Goal: Task Accomplishment & Management: Use online tool/utility

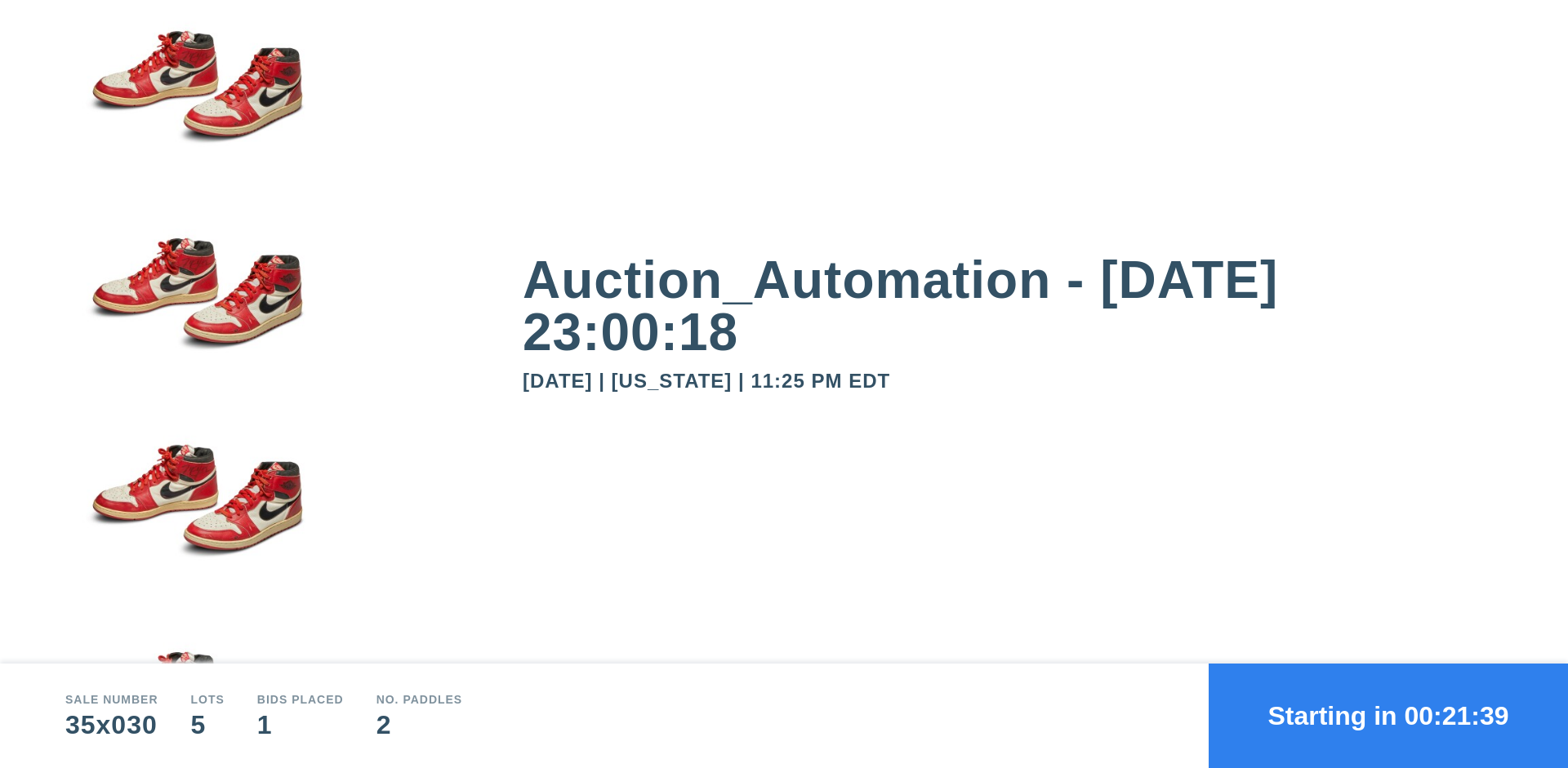
click at [1388, 715] on button "Starting in 00:21:39" at bounding box center [1388, 715] width 360 height 104
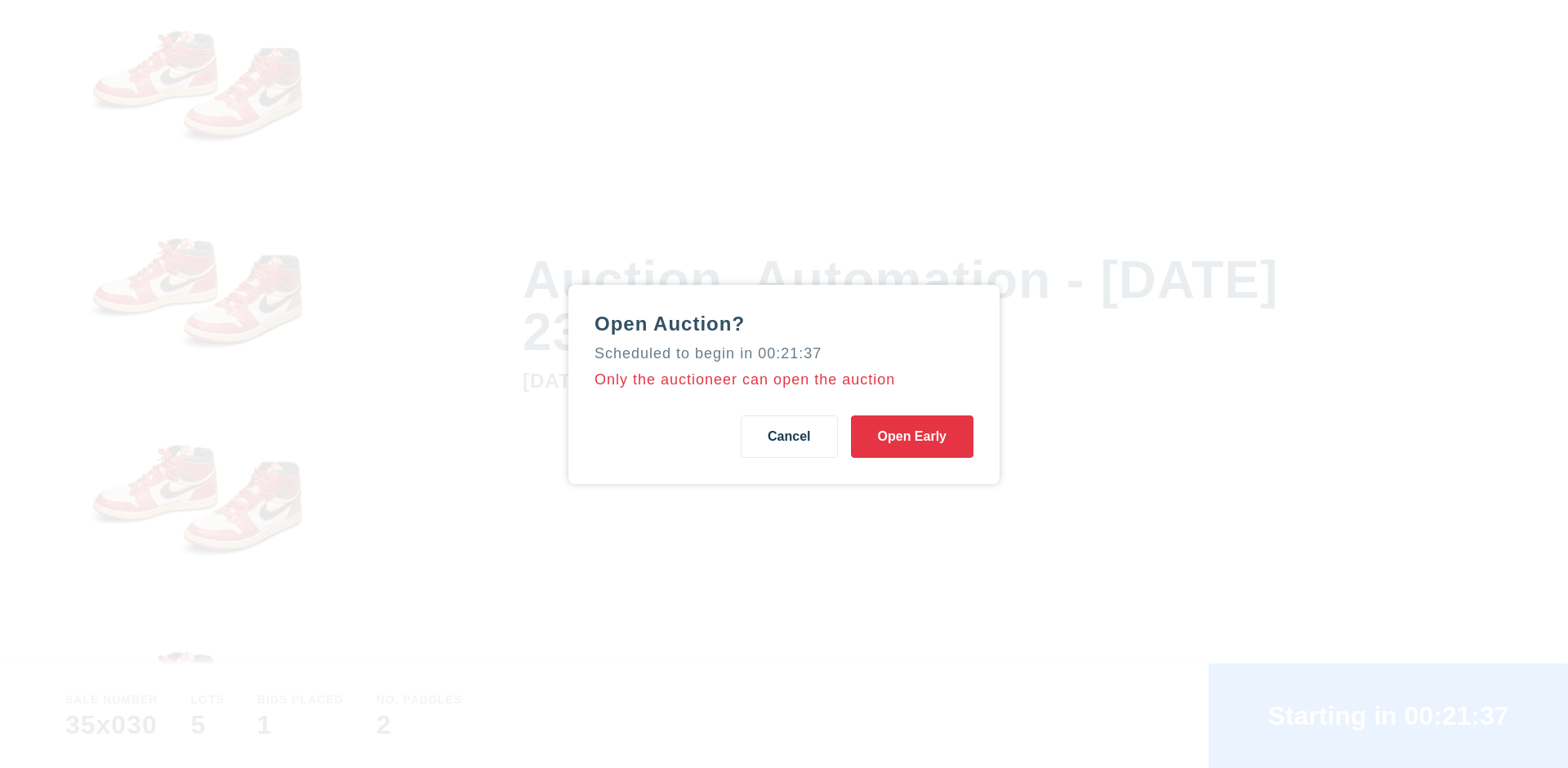
click at [912, 436] on button "Open Early" at bounding box center [912, 437] width 122 height 42
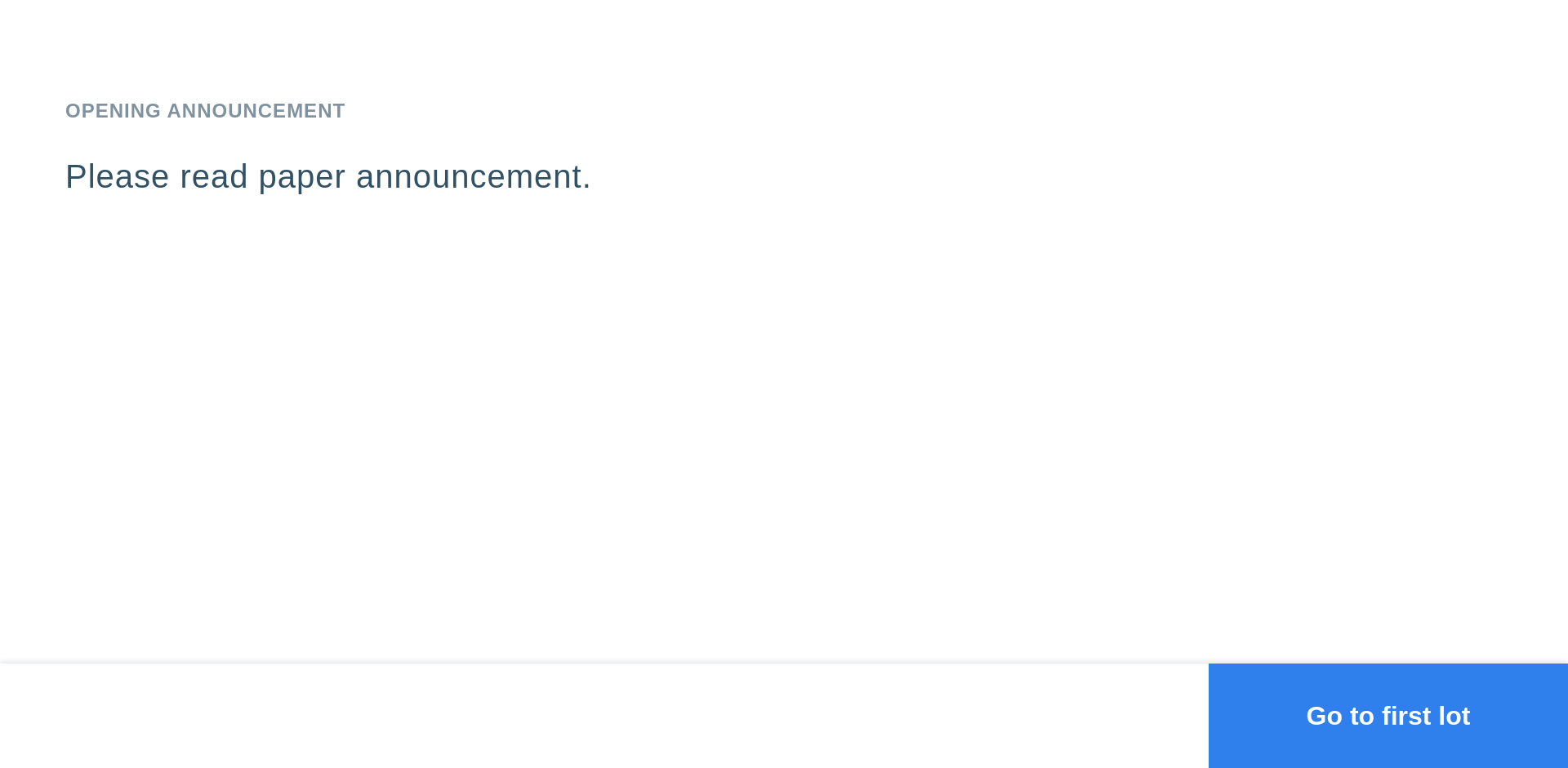
click at [1388, 715] on button "Go to first lot" at bounding box center [1388, 715] width 360 height 104
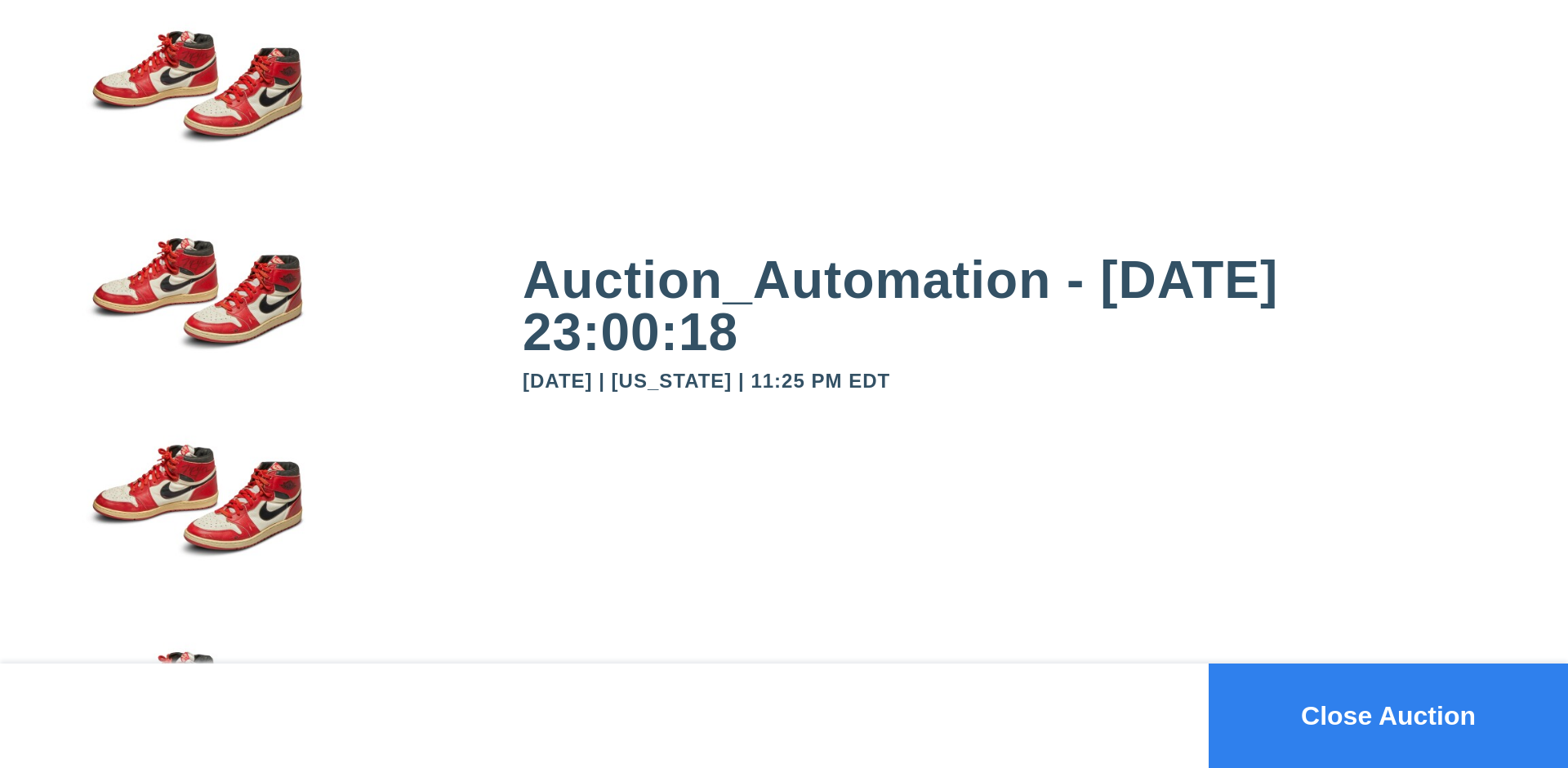
click at [1388, 715] on button "Close Auction" at bounding box center [1388, 715] width 360 height 104
